Goal: Task Accomplishment & Management: Manage account settings

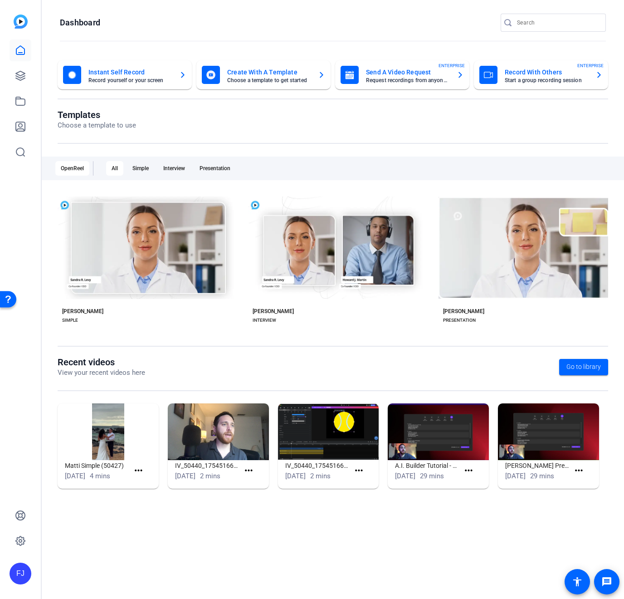
click at [173, 69] on div "Instant Self Record Record yourself or your screen" at bounding box center [124, 75] width 123 height 18
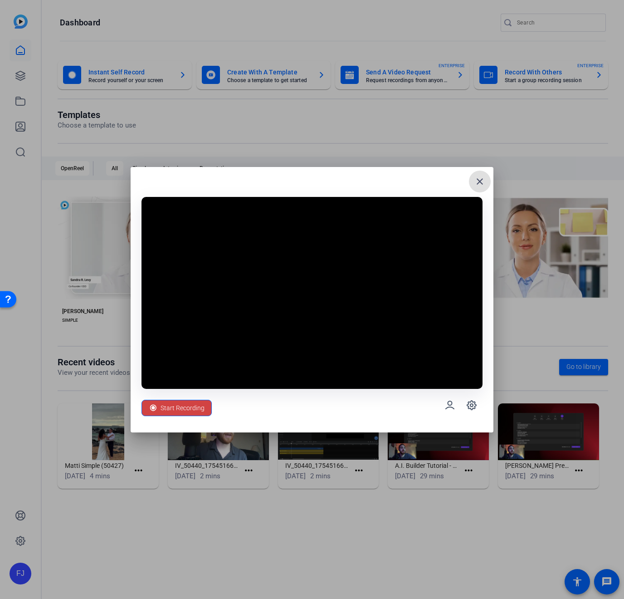
click at [486, 180] on span at bounding box center [480, 182] width 22 height 22
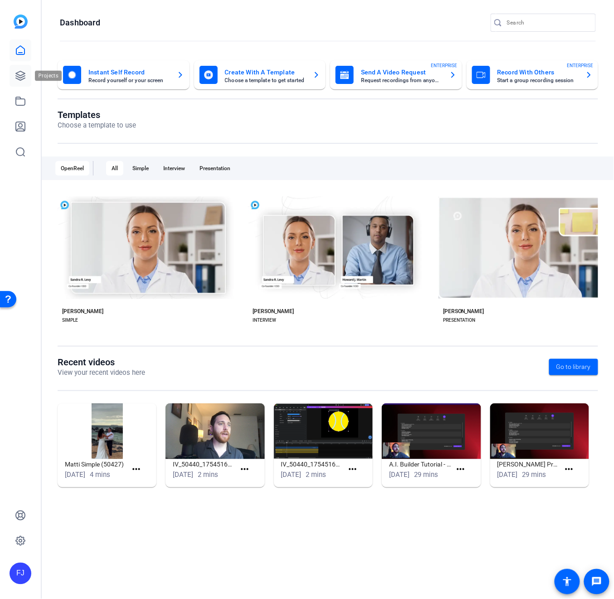
click at [22, 69] on link at bounding box center [21, 76] width 22 height 22
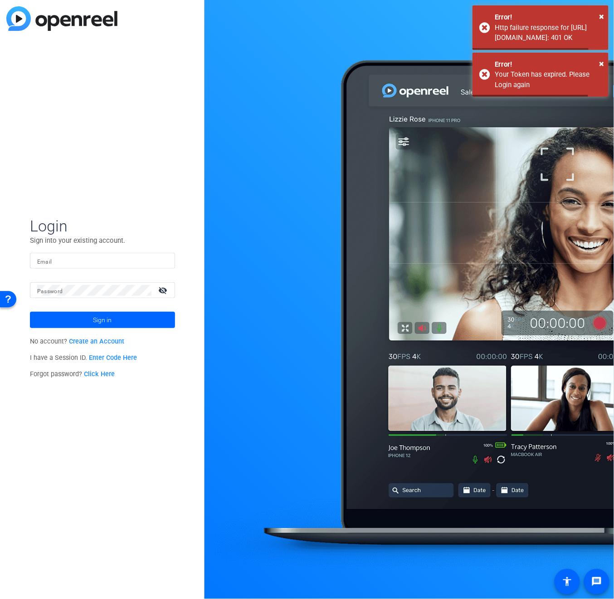
click at [15, 44] on div "Login Sign into your existing account. Email Password visibility_off Sign in No…" at bounding box center [102, 299] width 205 height 599
click at [82, 251] on form "Login Sign into your existing account. Email Password visibility_off Sign in" at bounding box center [102, 272] width 145 height 112
click at [82, 256] on input "Email" at bounding box center [102, 260] width 131 height 11
type input "federico.jimenez@banzai.io"
click at [102, 319] on button "Sign in" at bounding box center [102, 320] width 145 height 16
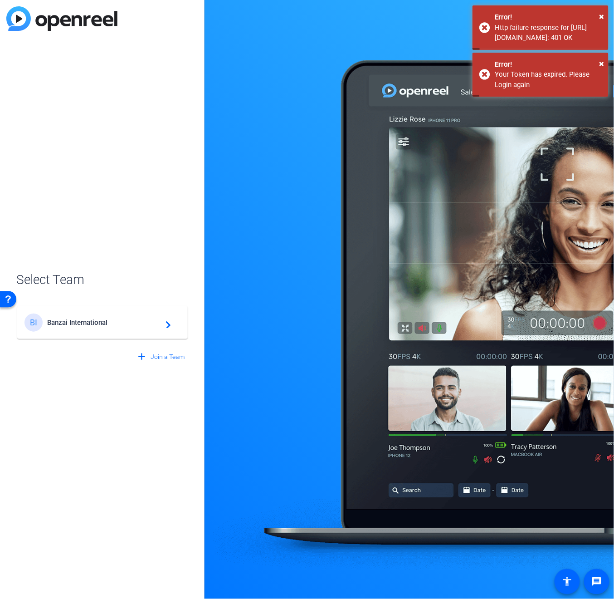
click at [107, 338] on mat-card-content "BI Banzai International navigate_next" at bounding box center [102, 322] width 171 height 33
click at [105, 320] on div "BI Banzai International navigate_next" at bounding box center [102, 318] width 172 height 44
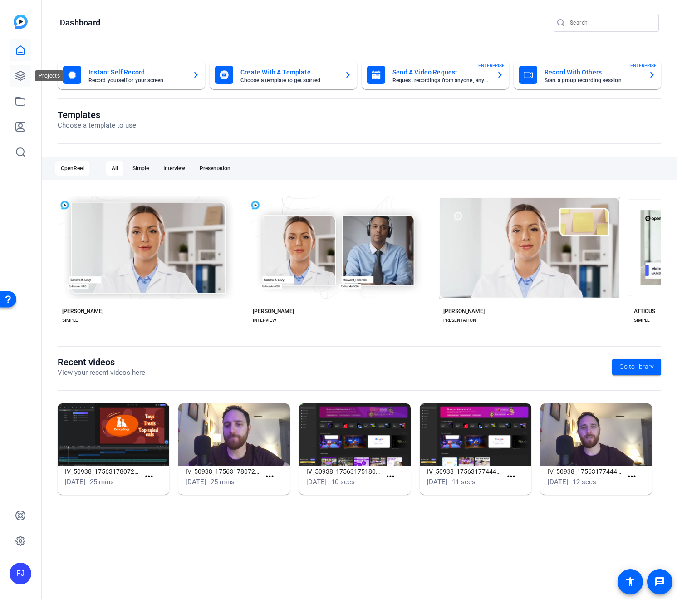
click at [10, 69] on link at bounding box center [21, 76] width 22 height 22
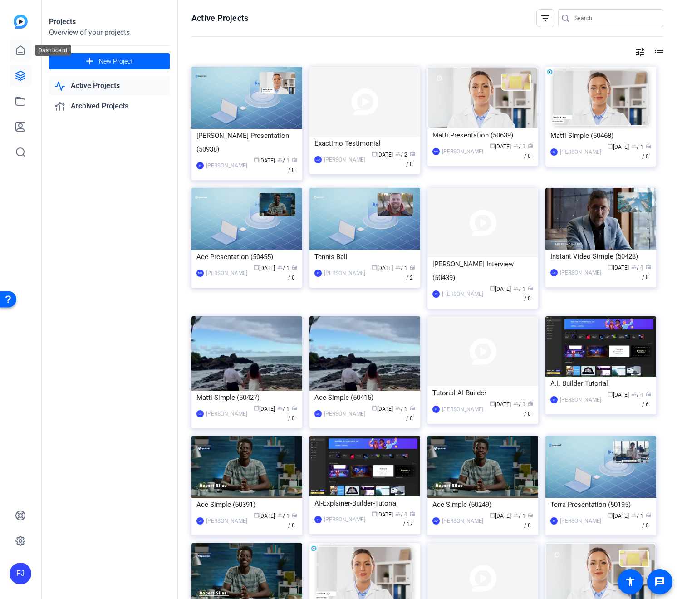
click at [19, 55] on icon at bounding box center [20, 50] width 11 height 11
